Goal: Task Accomplishment & Management: Use online tool/utility

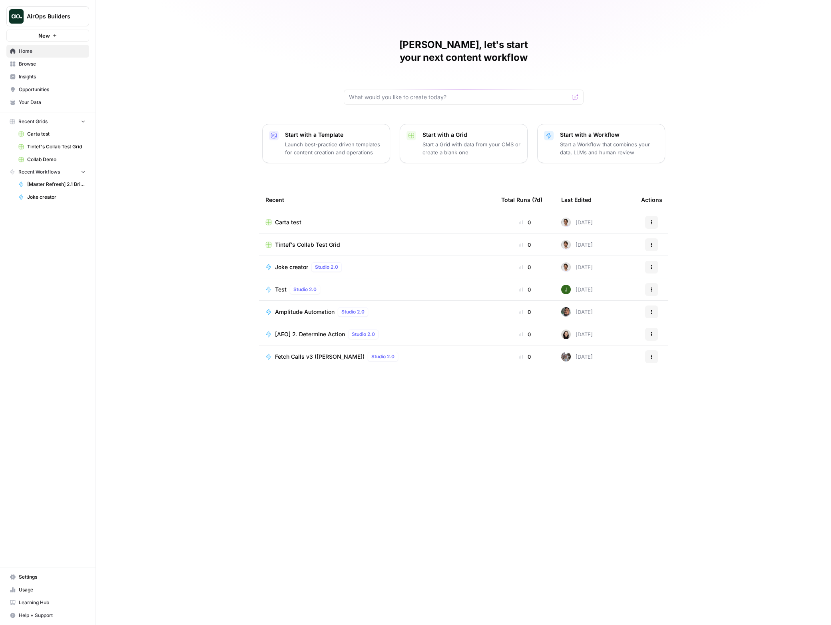
click at [424, 218] on div "Carta test" at bounding box center [376, 222] width 223 height 8
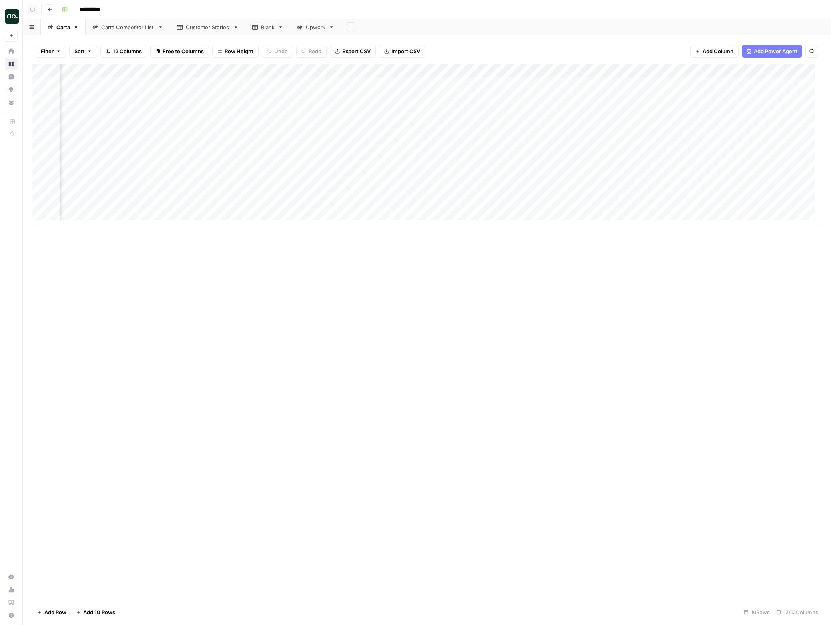
scroll to position [0, 293]
click at [466, 83] on div "Add Column" at bounding box center [426, 145] width 789 height 162
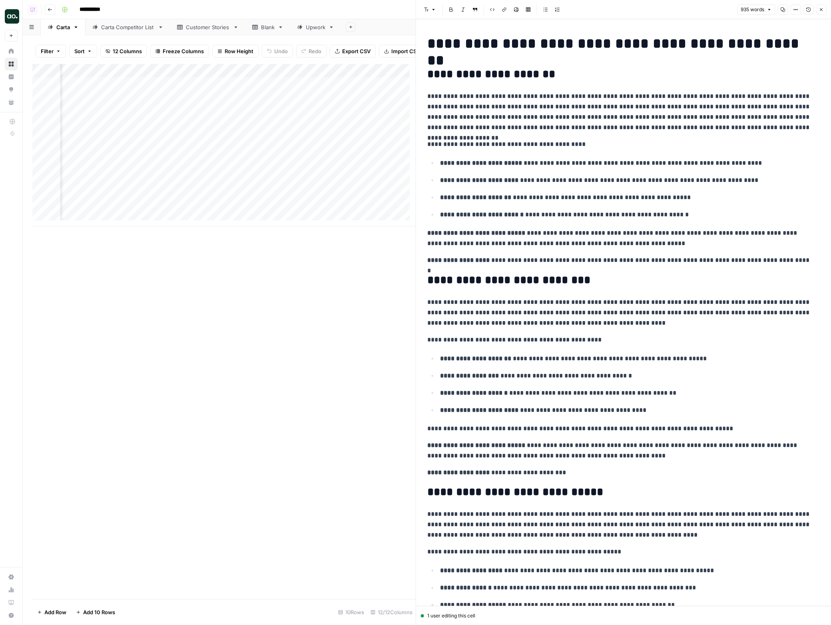
click at [796, 14] on button "Options" at bounding box center [795, 9] width 10 height 10
click at [770, 86] on span "Code" at bounding box center [771, 85] width 38 height 8
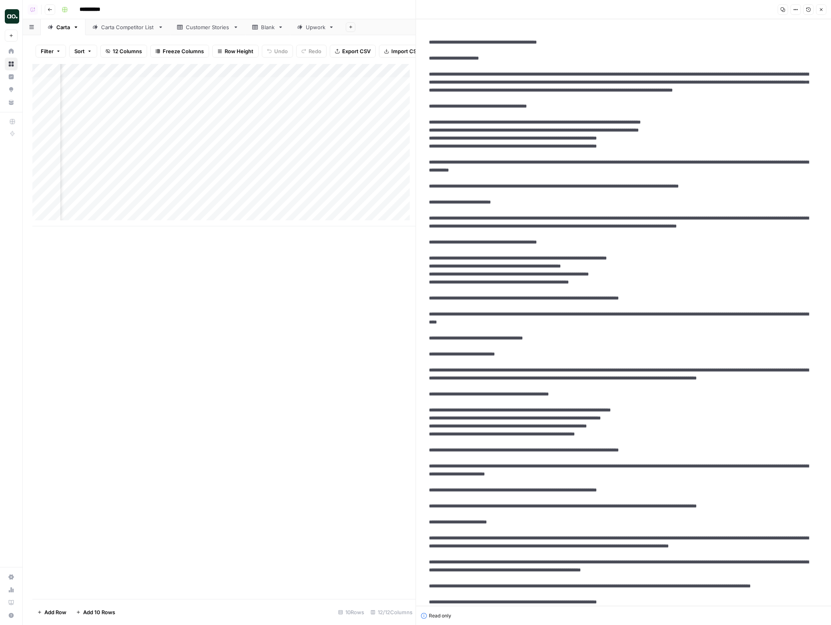
click at [649, 70] on textarea at bounding box center [621, 538] width 397 height 1012
click at [778, 13] on button "Copy" at bounding box center [783, 9] width 10 height 10
